Goal: Transaction & Acquisition: Download file/media

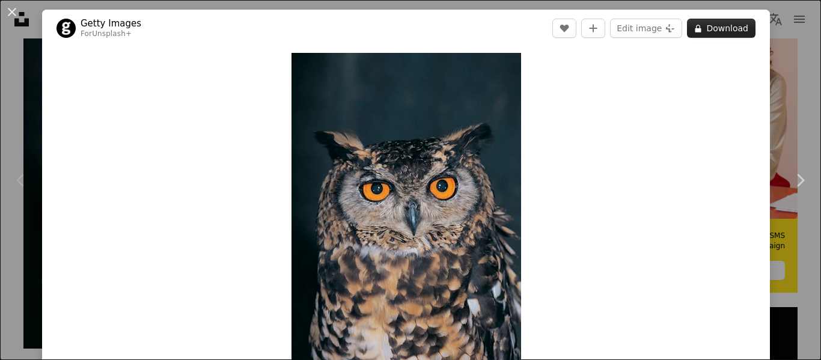
scroll to position [361, 0]
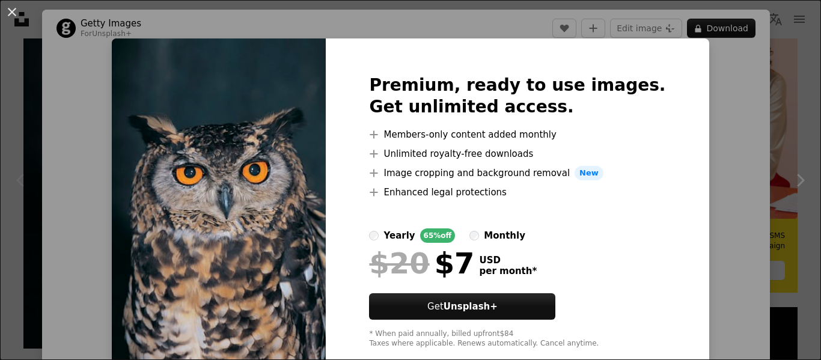
click at [675, 93] on div "Premium, ready to use images. Get unlimited access. A plus sign Members-only co…" at bounding box center [517, 211] width 383 height 346
click at [739, 25] on div "An X shape Premium, ready to use images. Get unlimited access. A plus sign Memb…" at bounding box center [410, 180] width 821 height 360
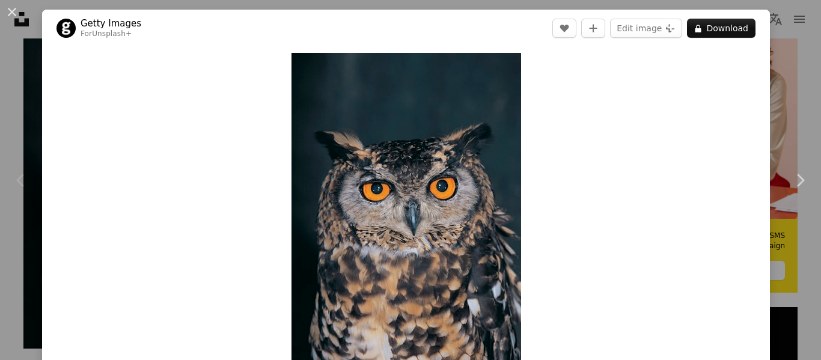
click at [781, 36] on div "An X shape Chevron left Chevron right Getty Images For Unsplash+ A heart A plus…" at bounding box center [410, 180] width 821 height 360
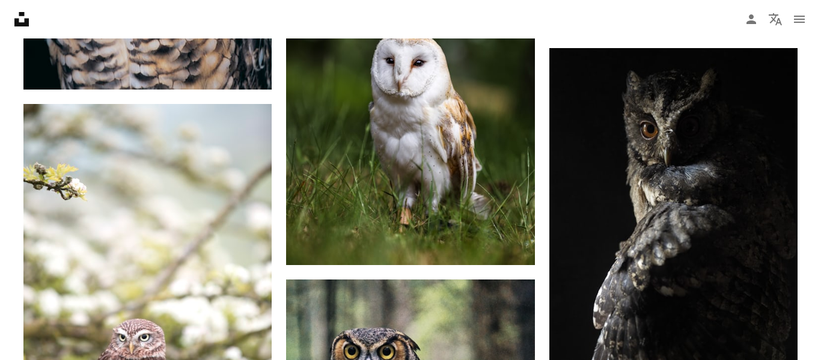
scroll to position [625, 0]
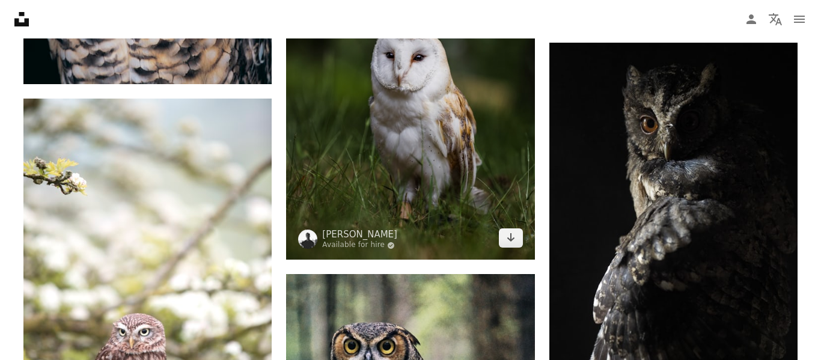
click at [453, 105] on img at bounding box center [410, 73] width 248 height 374
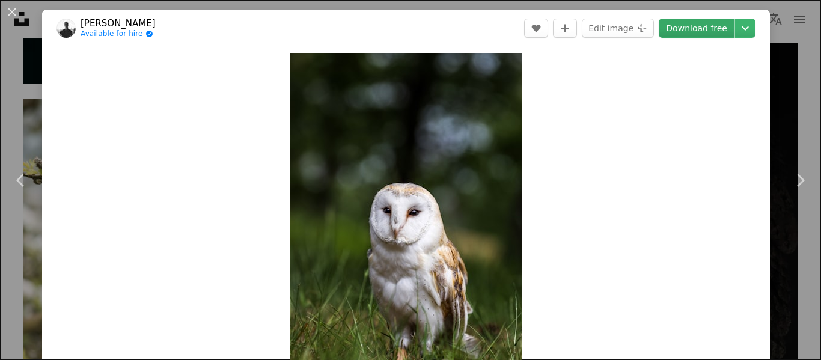
click at [721, 22] on link "Download free" at bounding box center [697, 28] width 76 height 19
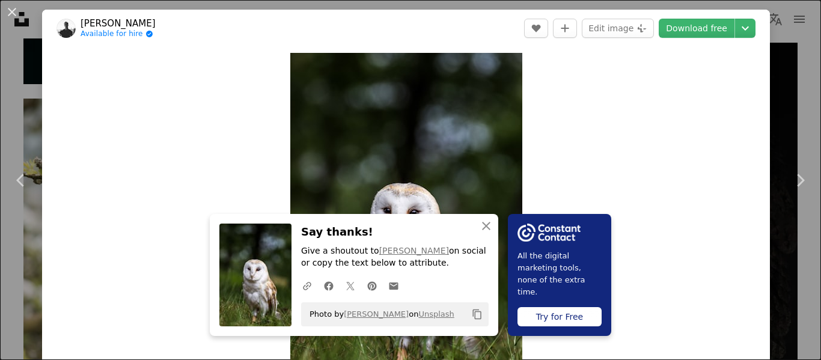
click at [806, 121] on div "An X shape Chevron left Chevron right An X shape Close Say thanks! Give a shout…" at bounding box center [410, 180] width 821 height 360
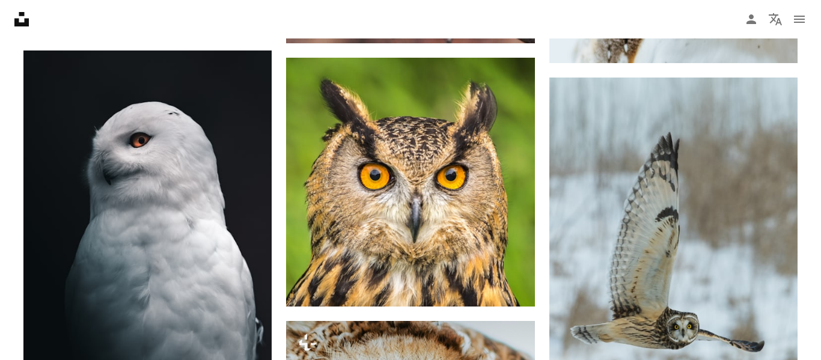
scroll to position [1635, 0]
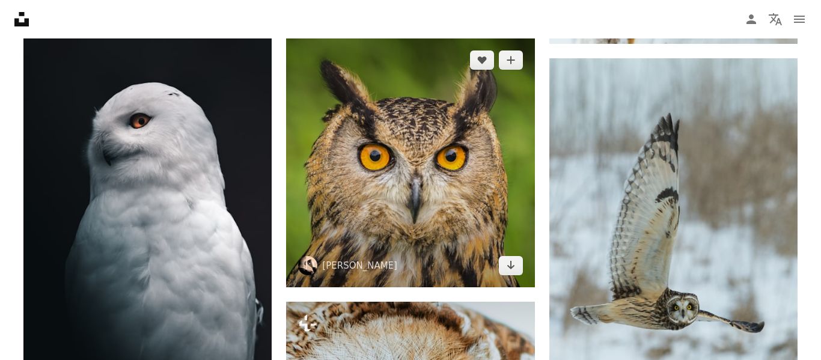
click at [422, 125] on img at bounding box center [410, 162] width 248 height 248
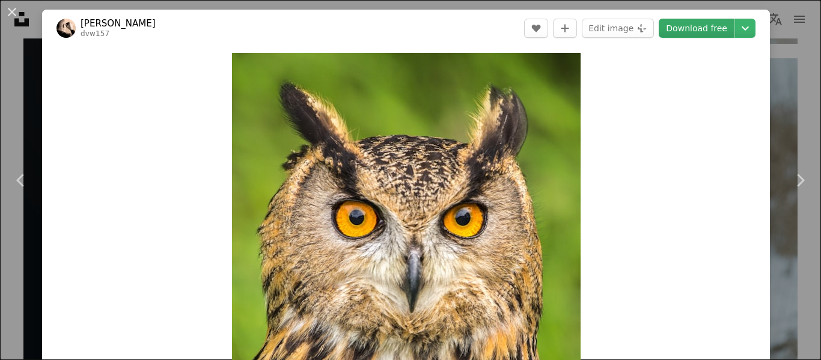
click at [703, 26] on link "Download free" at bounding box center [697, 28] width 76 height 19
